Goal: Find specific page/section: Find specific page/section

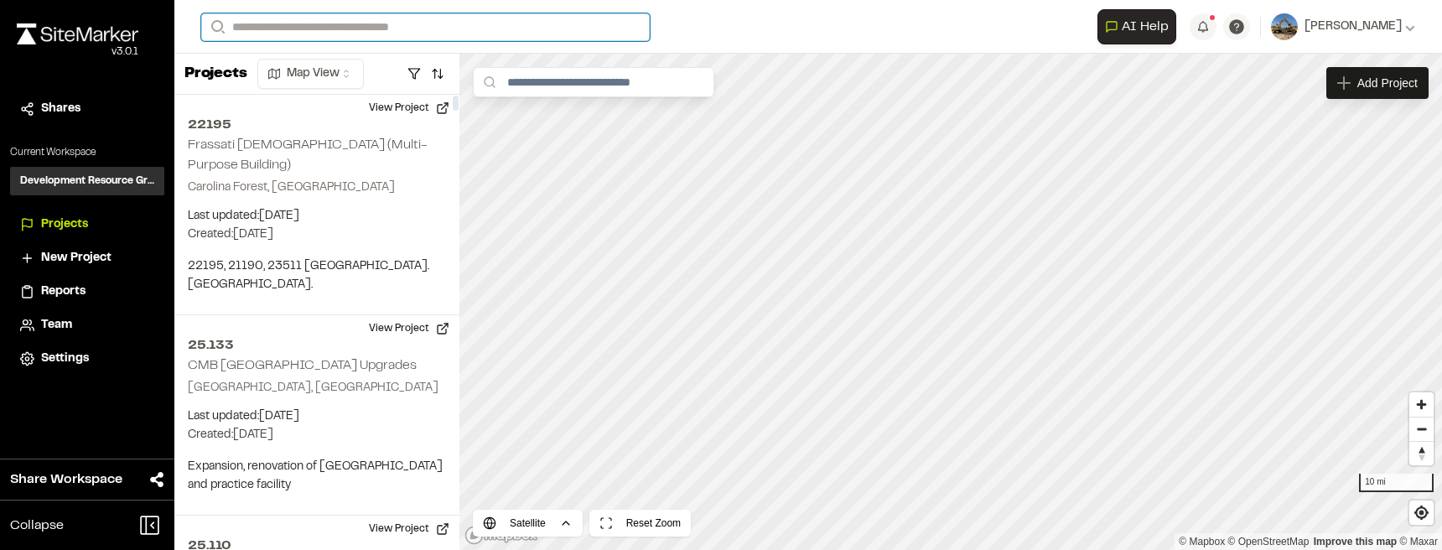
click at [399, 27] on input "Search" at bounding box center [425, 27] width 448 height 28
type input "******"
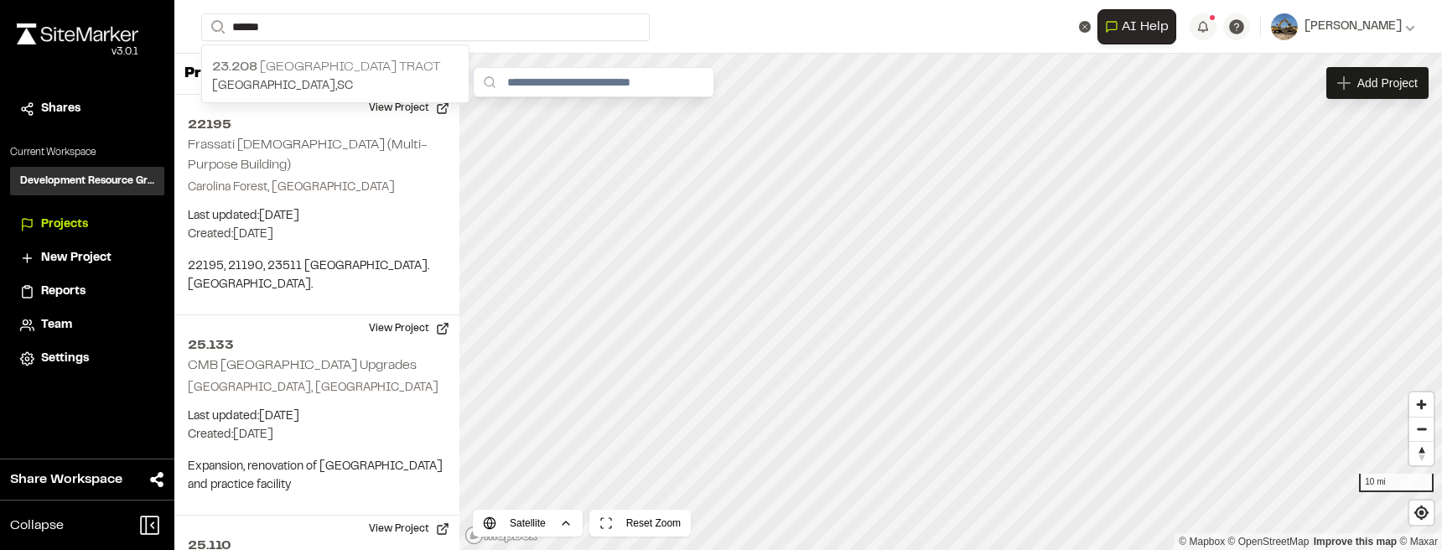
click at [346, 58] on p "23.208 [GEOGRAPHIC_DATA] Tract" at bounding box center [335, 67] width 246 height 20
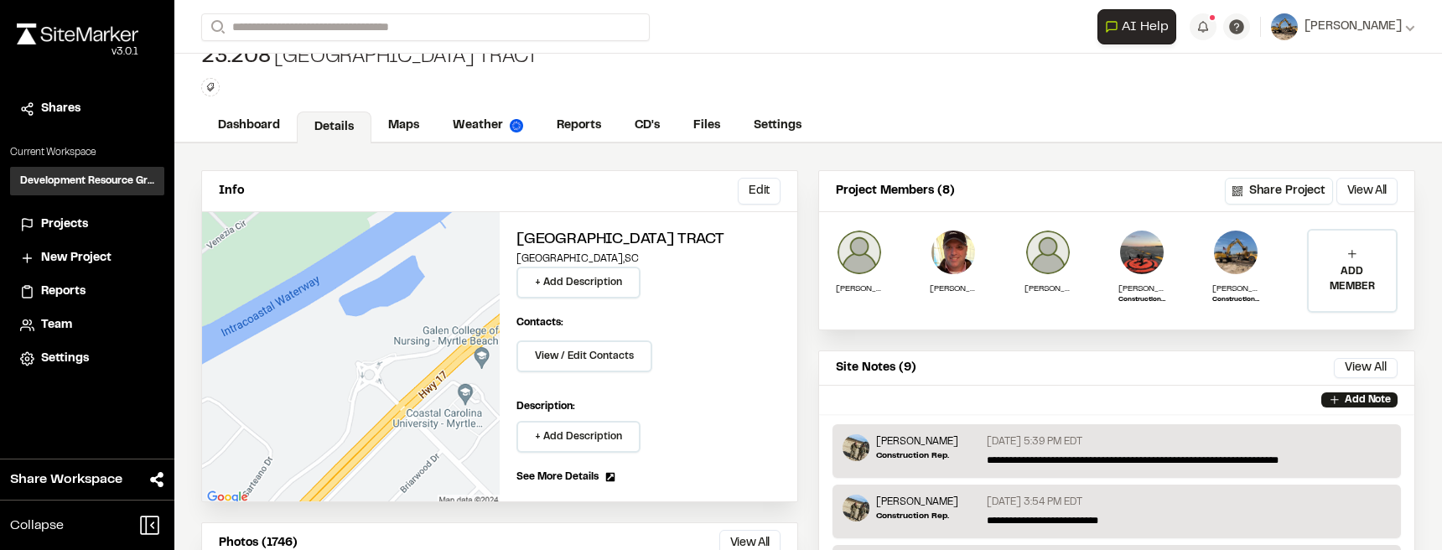
scroll to position [42, 0]
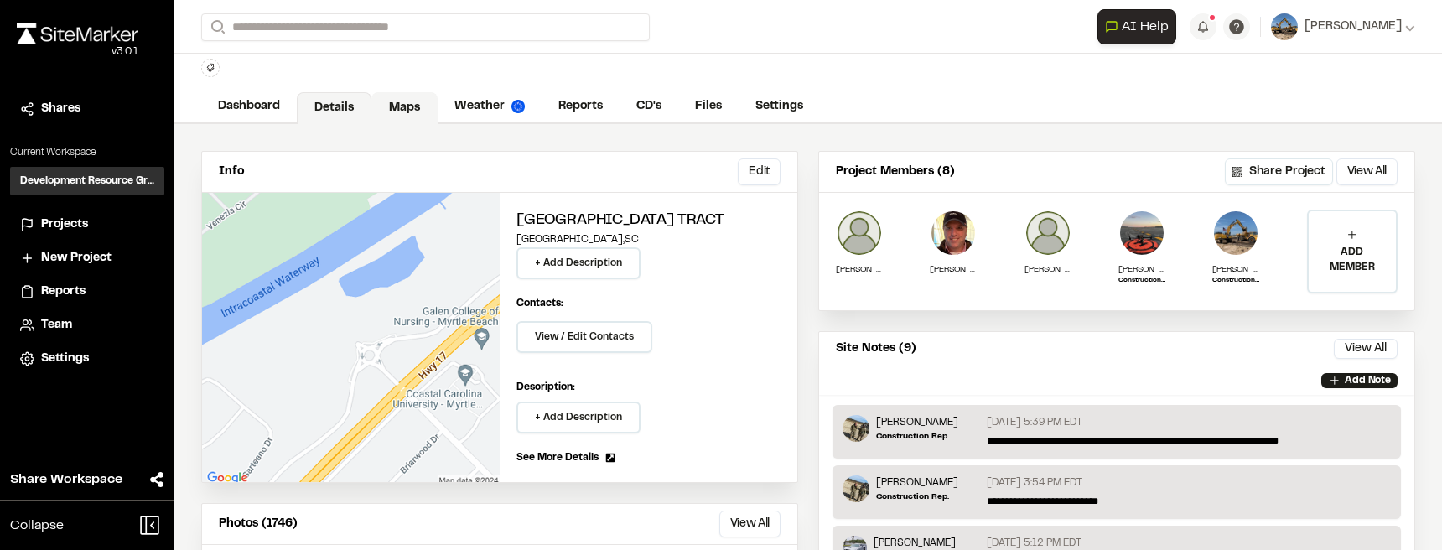
click at [391, 107] on link "Maps" at bounding box center [404, 108] width 66 height 32
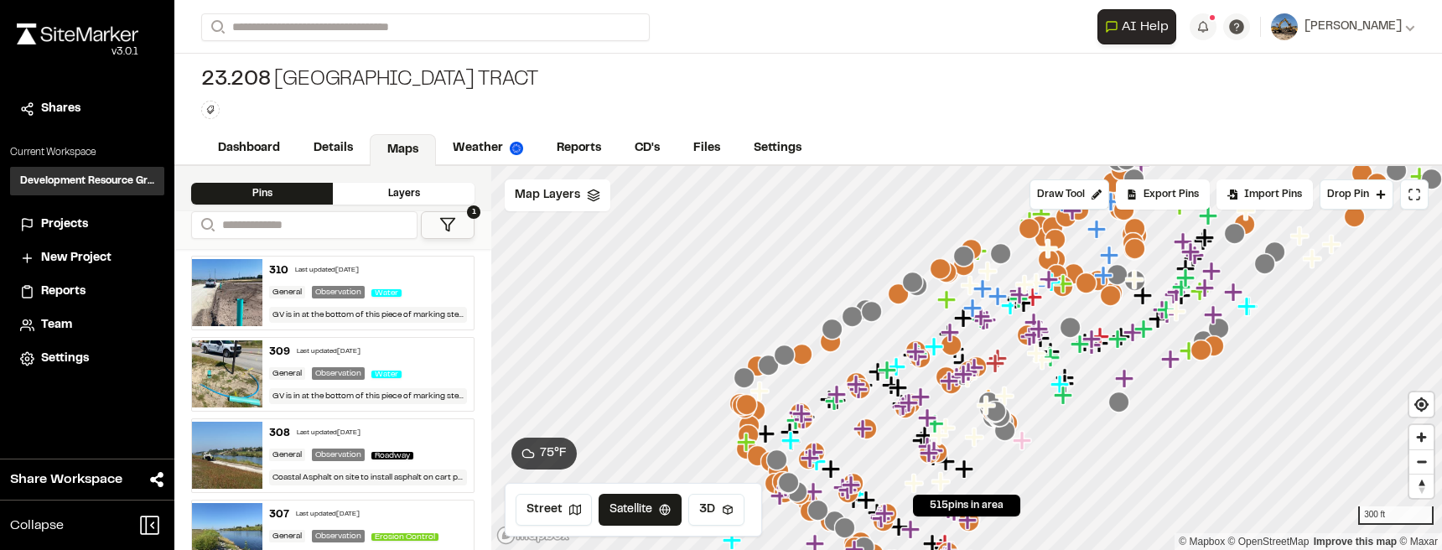
drag, startPoint x: 955, startPoint y: 333, endPoint x: 733, endPoint y: 413, distance: 237.0
click at [733, 413] on icon "Map marker" at bounding box center [743, 406] width 22 height 22
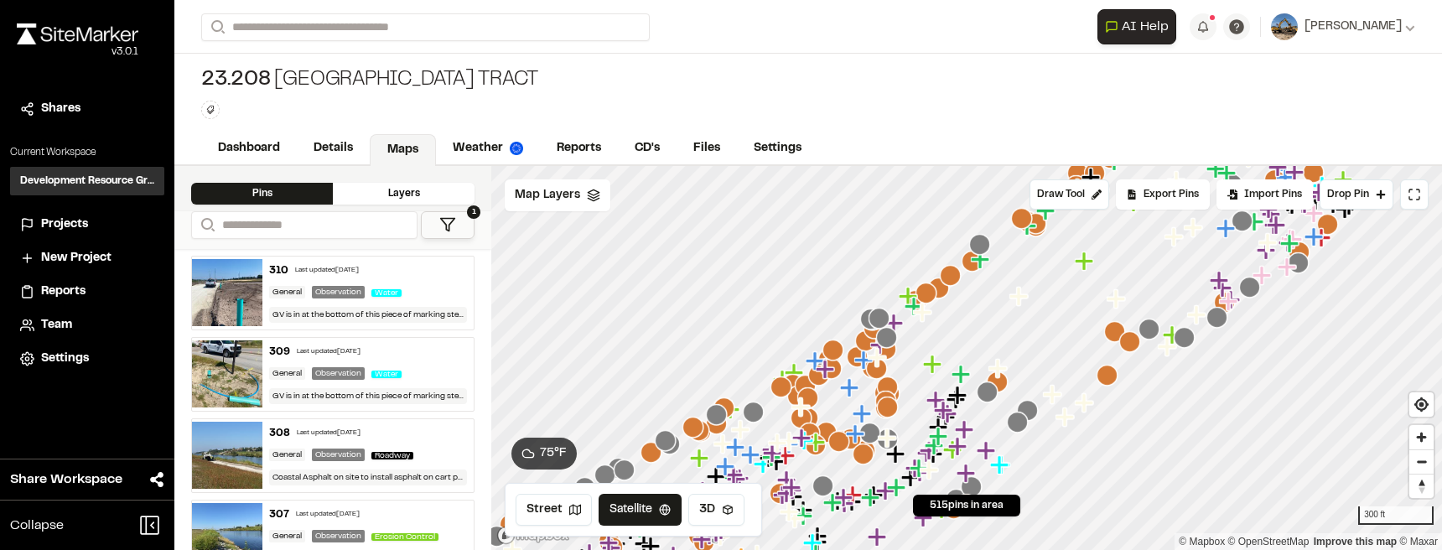
drag, startPoint x: 820, startPoint y: 447, endPoint x: 777, endPoint y: 418, distance: 51.4
click at [762, 166] on div at bounding box center [966, 166] width 950 height 0
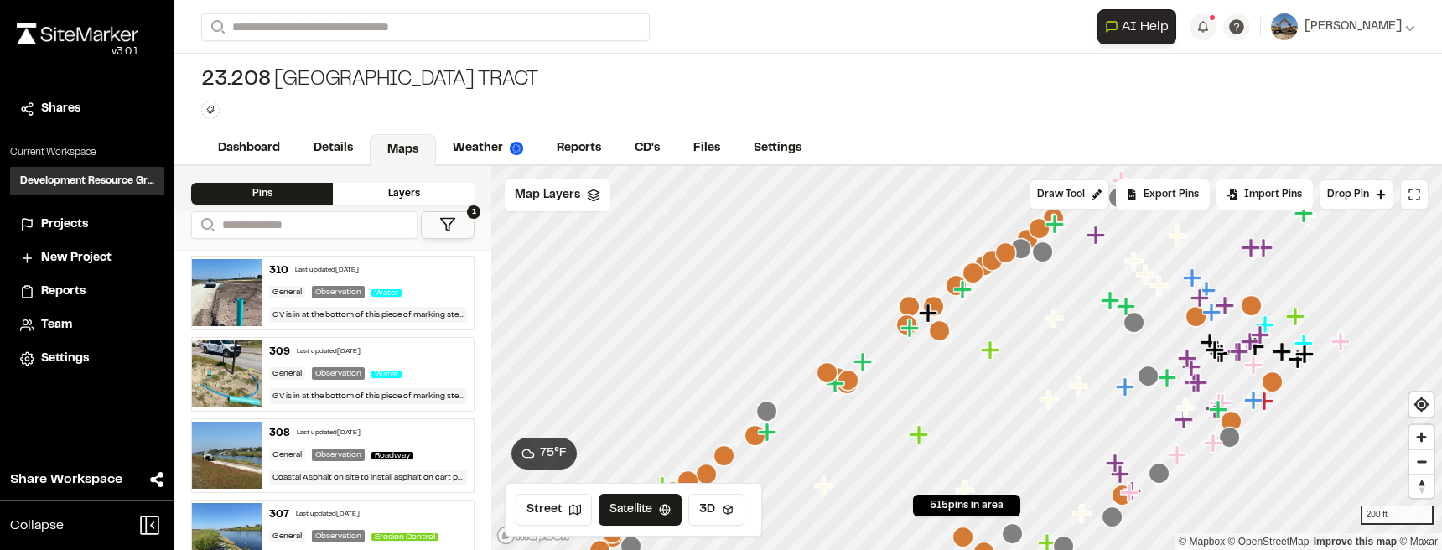
click at [927, 317] on icon "Map marker" at bounding box center [928, 312] width 18 height 18
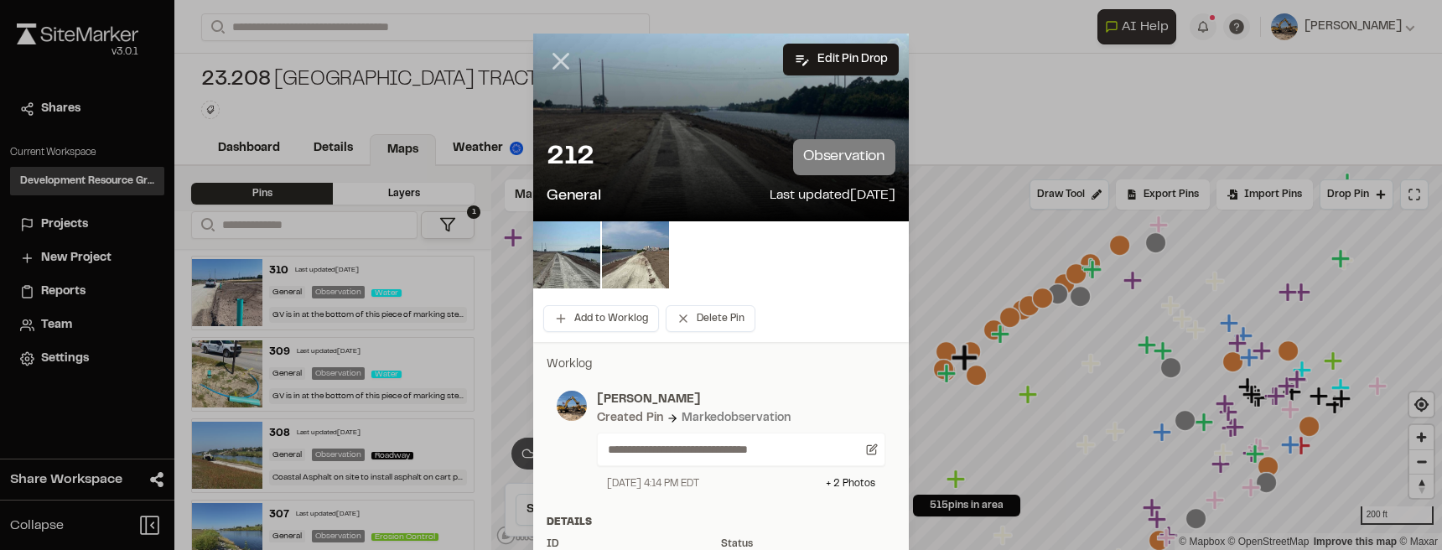
click at [556, 61] on icon at bounding box center [560, 61] width 28 height 28
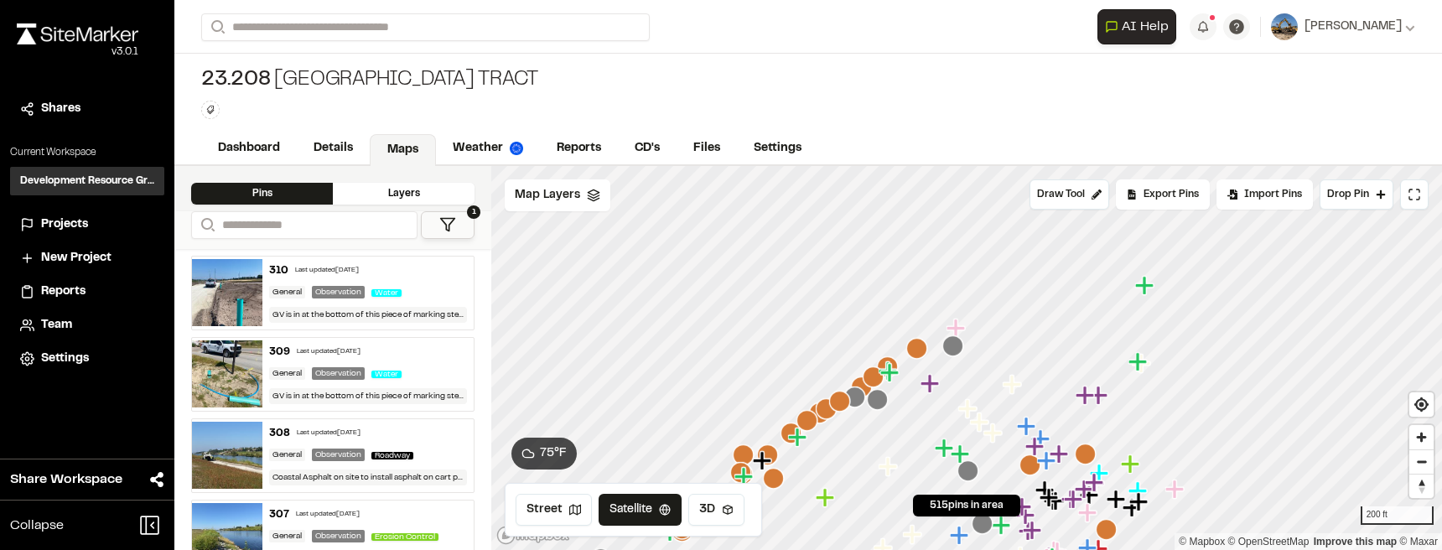
drag, startPoint x: 935, startPoint y: 374, endPoint x: 880, endPoint y: 397, distance: 59.3
click at [880, 397] on icon "Map marker" at bounding box center [877, 399] width 21 height 21
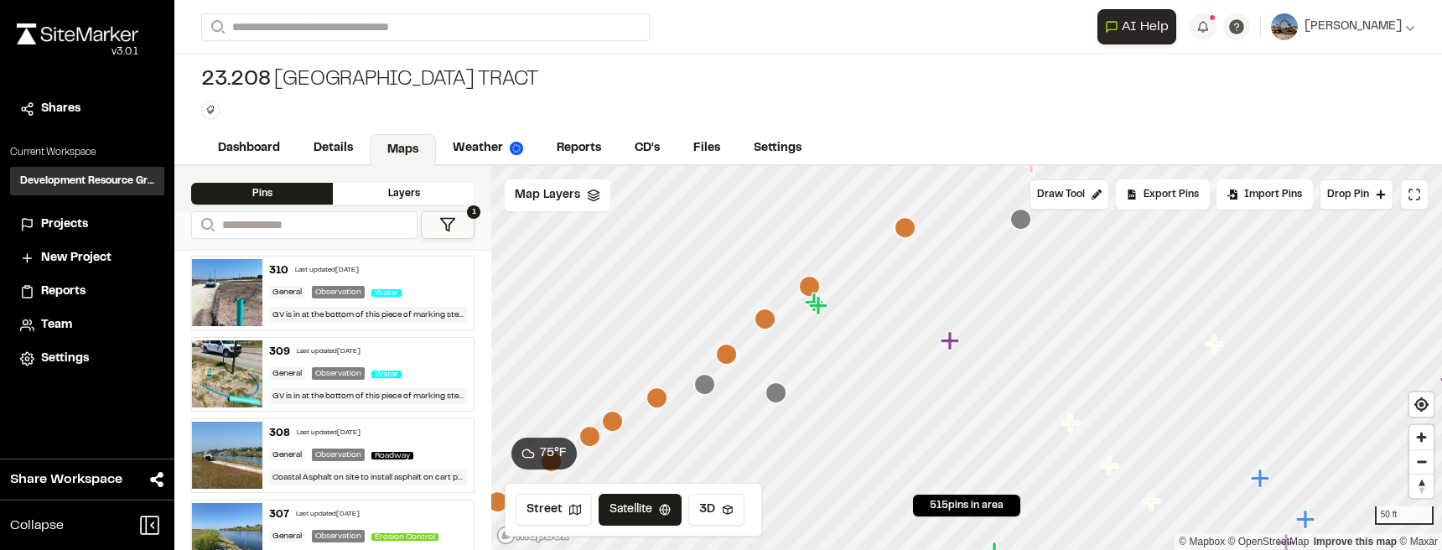
click at [1023, 166] on div at bounding box center [966, 166] width 950 height 0
